Goal: Find specific page/section: Find specific page/section

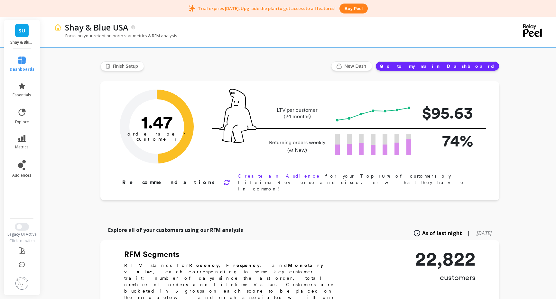
click at [59, 27] on img at bounding box center [58, 27] width 8 height 8
click at [126, 25] on p "Shay & Blue USA" at bounding box center [96, 27] width 63 height 11
click at [22, 281] on img at bounding box center [21, 283] width 13 height 13
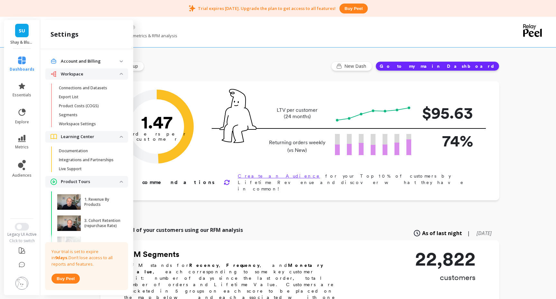
click at [22, 281] on img at bounding box center [21, 283] width 13 height 13
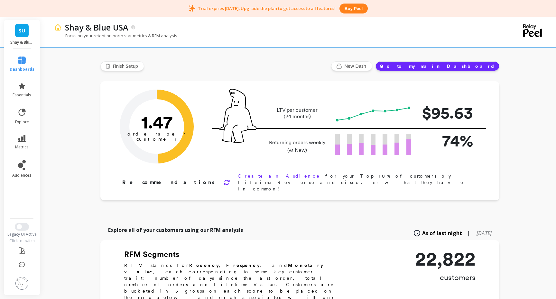
click at [24, 30] on span "SU" at bounding box center [22, 30] width 6 height 7
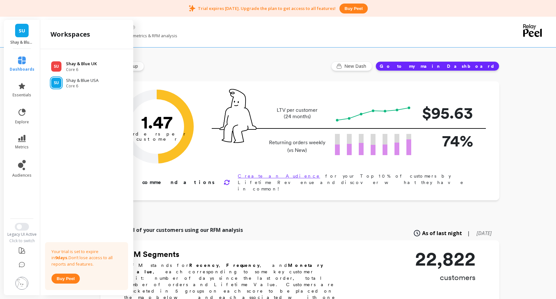
click at [88, 64] on p "Shay & Blue UK" at bounding box center [81, 64] width 31 height 6
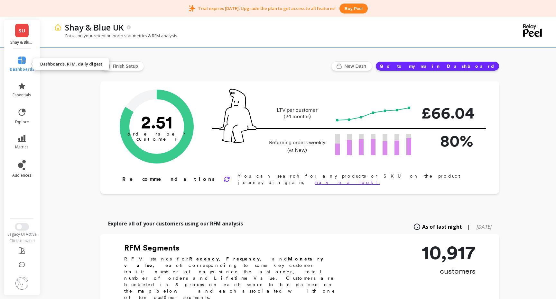
click at [26, 63] on link "dashboards" at bounding box center [22, 64] width 25 height 15
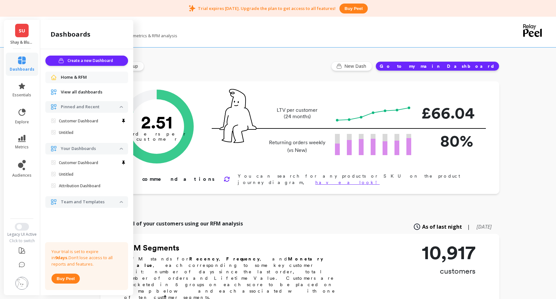
click at [76, 91] on span "View all dashboards" at bounding box center [81, 92] width 41 height 6
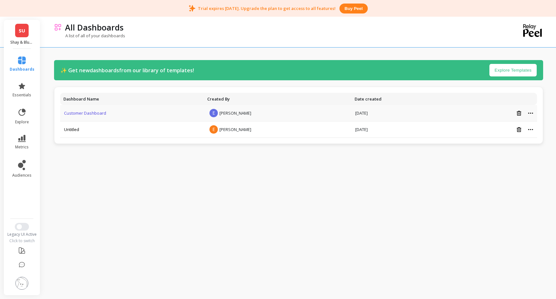
click at [78, 113] on link "Customer Dashboard" at bounding box center [85, 113] width 42 height 6
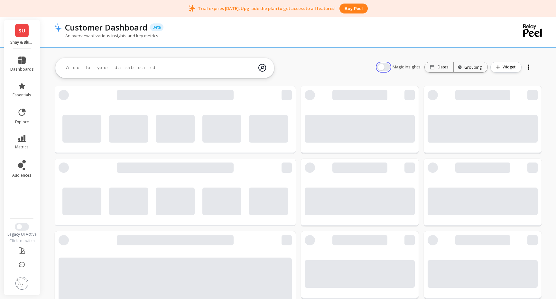
click at [385, 66] on button "button" at bounding box center [383, 67] width 13 height 8
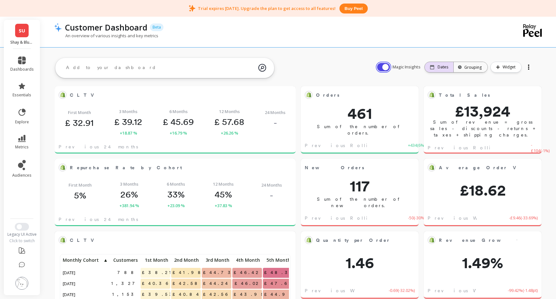
scroll to position [177, 227]
click at [445, 69] on p "Dates" at bounding box center [442, 67] width 11 height 5
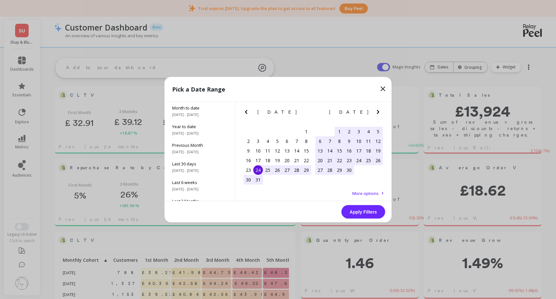
click at [376, 112] on icon "Next Month" at bounding box center [378, 112] width 8 height 8
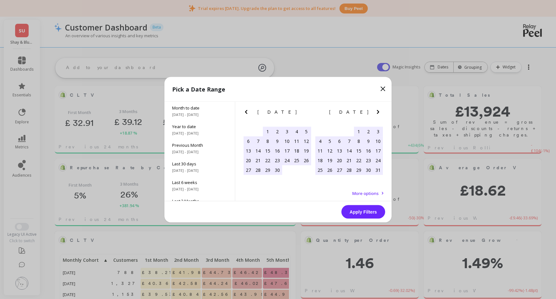
click at [376, 112] on icon "Next Month" at bounding box center [378, 112] width 8 height 8
click at [330, 153] on div "15" at bounding box center [330, 151] width 10 height 10
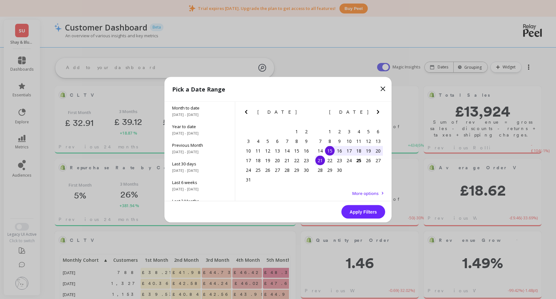
click at [320, 160] on div "21" at bounding box center [320, 161] width 10 height 10
click at [361, 211] on button "Apply Filters" at bounding box center [363, 212] width 44 height 14
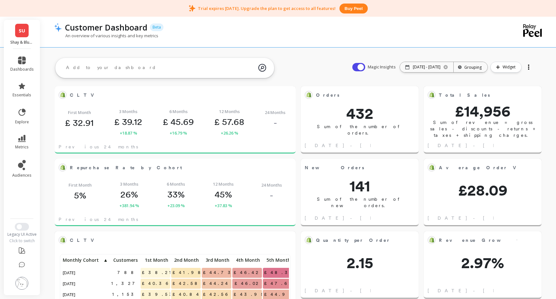
click at [525, 65] on div at bounding box center [528, 67] width 9 height 10
click at [508, 95] on span "Share" at bounding box center [507, 93] width 12 height 6
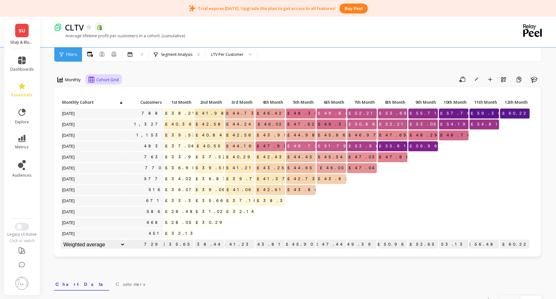
click at [107, 77] on span "Cohort Grid" at bounding box center [107, 80] width 23 height 6
click at [116, 285] on span "Customers" at bounding box center [130, 284] width 29 height 6
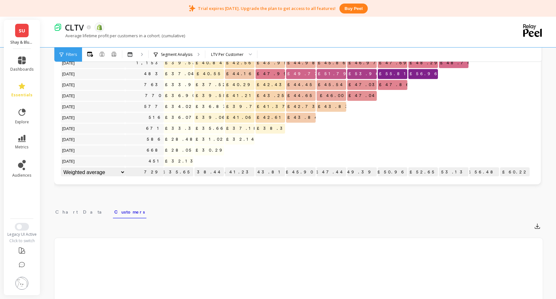
scroll to position [0, 0]
